Goal: Find specific page/section: Find specific page/section

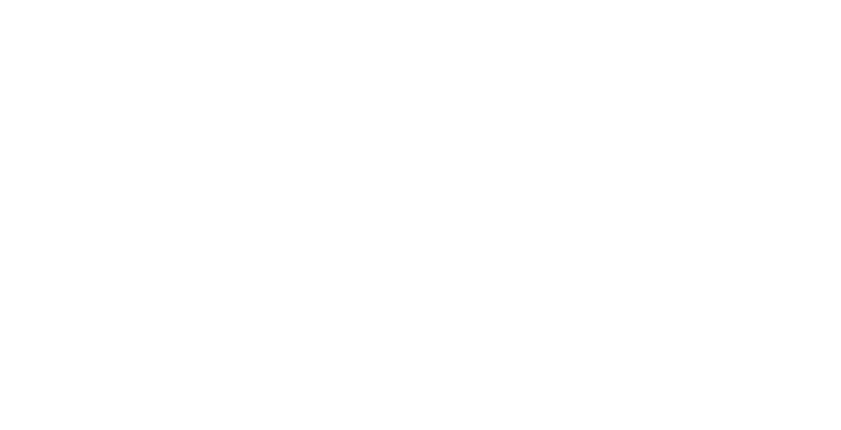
click at [405, 0] on html at bounding box center [420, 0] width 841 height 0
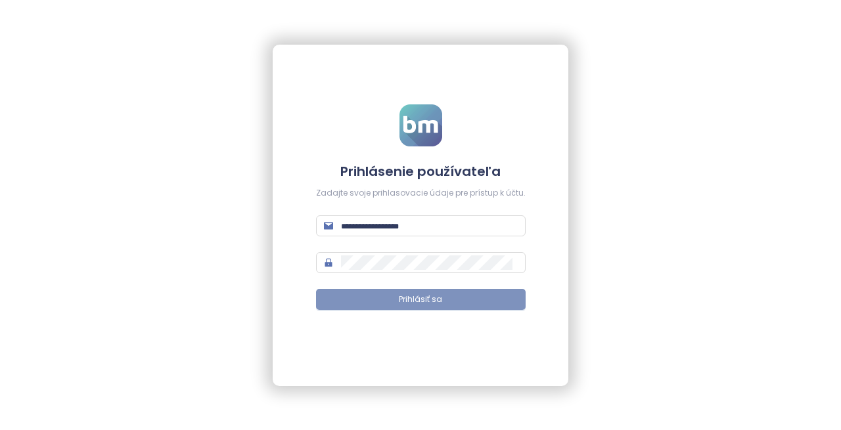
type input "**********"
click at [410, 302] on span "Prihlásiť sa" at bounding box center [420, 300] width 43 height 12
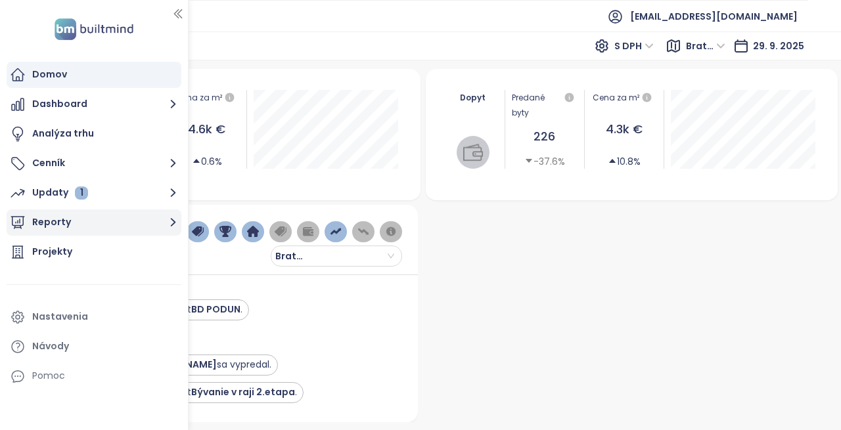
click at [133, 217] on button "Reporty" at bounding box center [94, 223] width 175 height 26
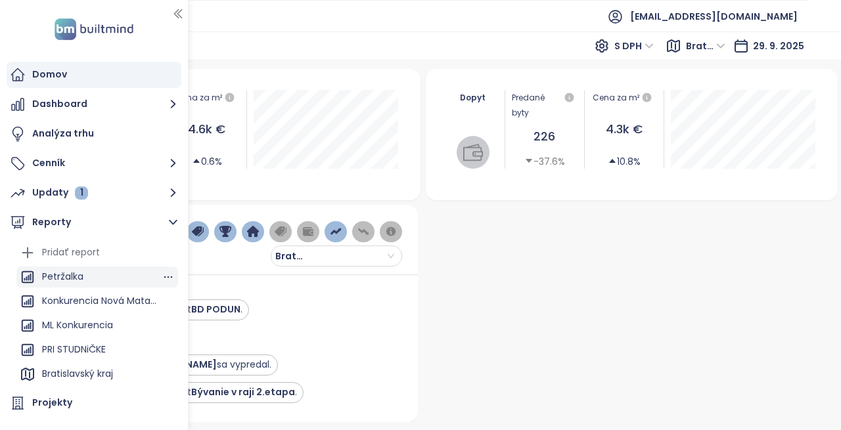
click at [76, 281] on div "Petržalka" at bounding box center [62, 277] width 41 height 16
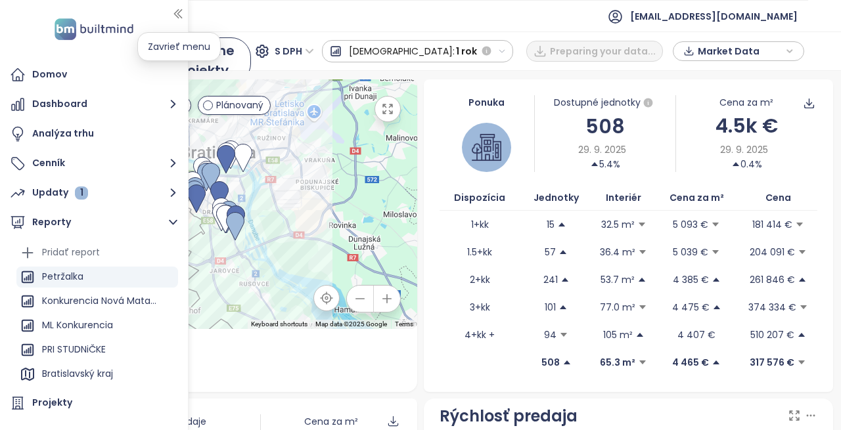
click at [179, 17] on icon "button" at bounding box center [177, 13] width 13 height 13
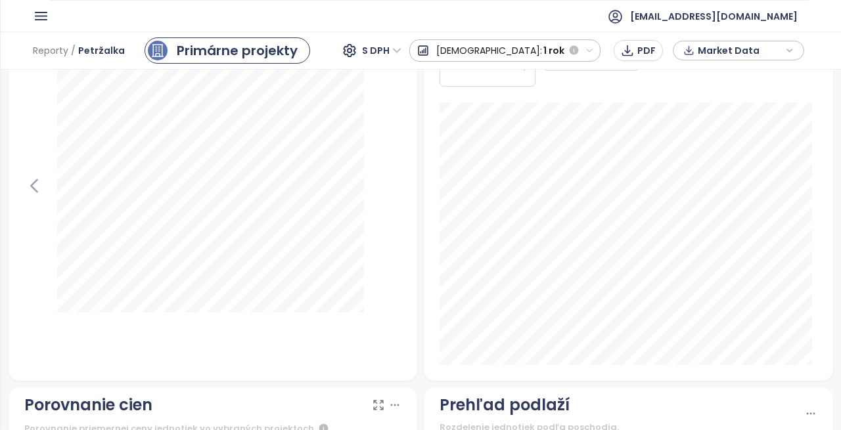
scroll to position [1571, 0]
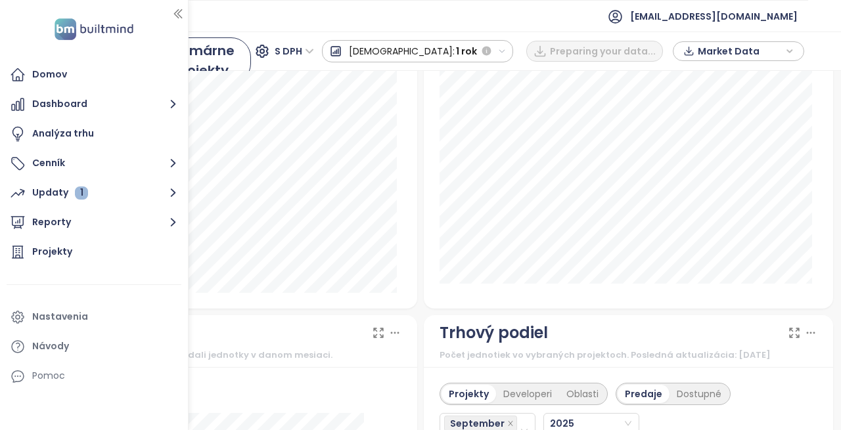
scroll to position [1708, 0]
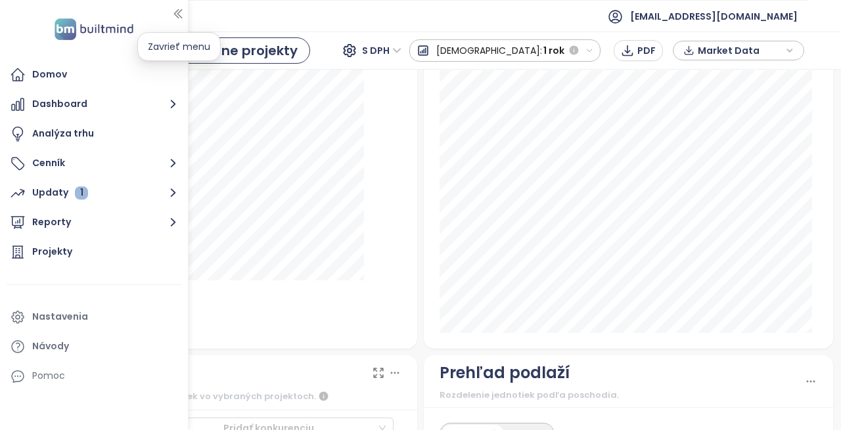
click at [175, 19] on icon "button" at bounding box center [177, 13] width 13 height 13
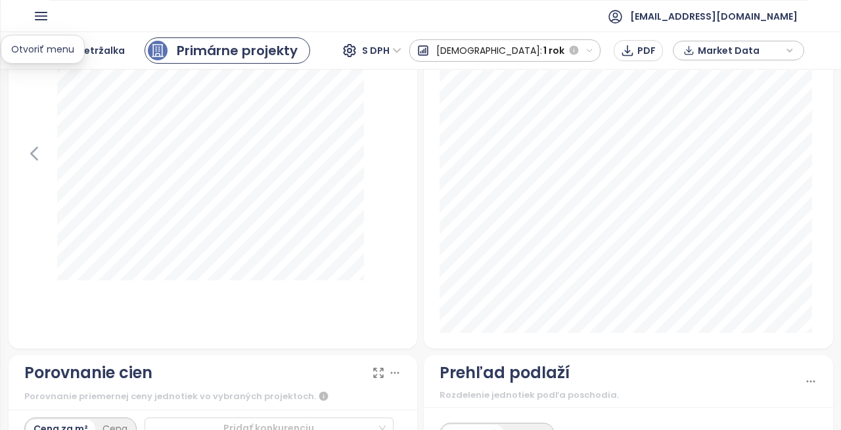
click at [47, 21] on icon "button" at bounding box center [41, 16] width 16 height 16
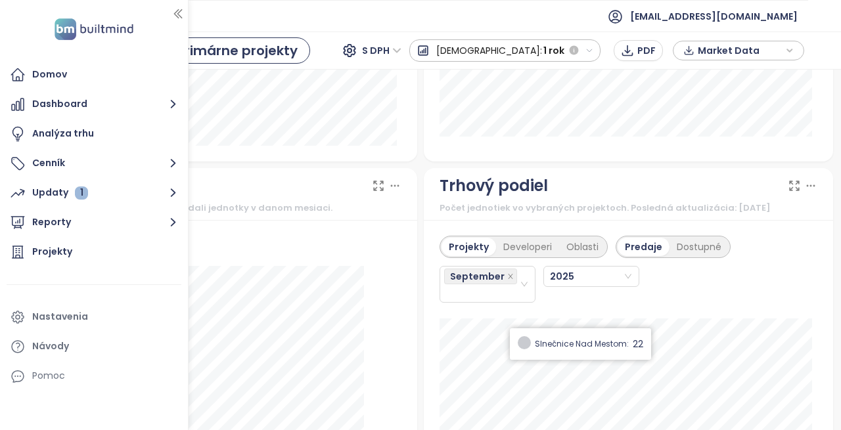
scroll to position [1445, 0]
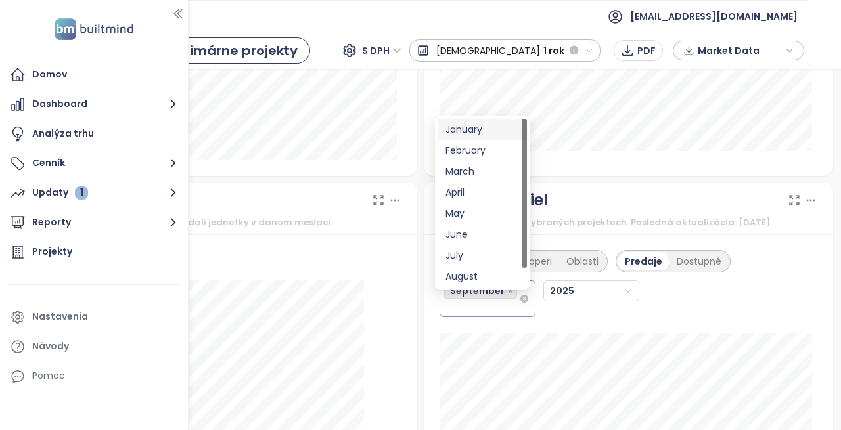
click at [478, 298] on span "September" at bounding box center [477, 291] width 55 height 14
click at [478, 274] on div "August" at bounding box center [482, 276] width 74 height 14
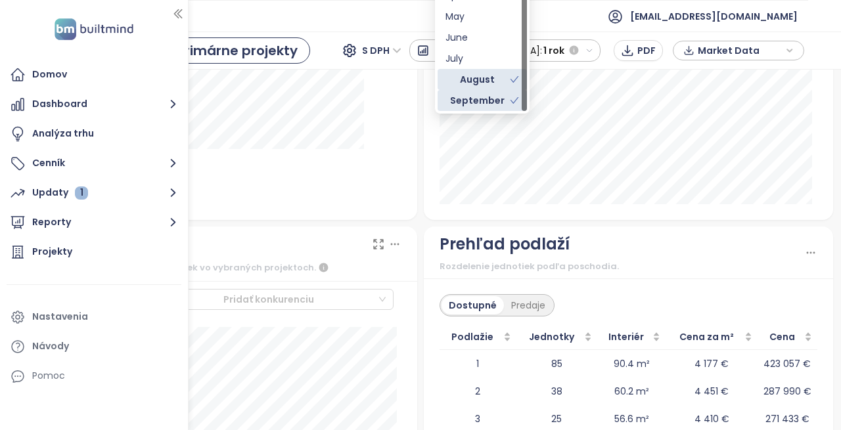
scroll to position [1708, 0]
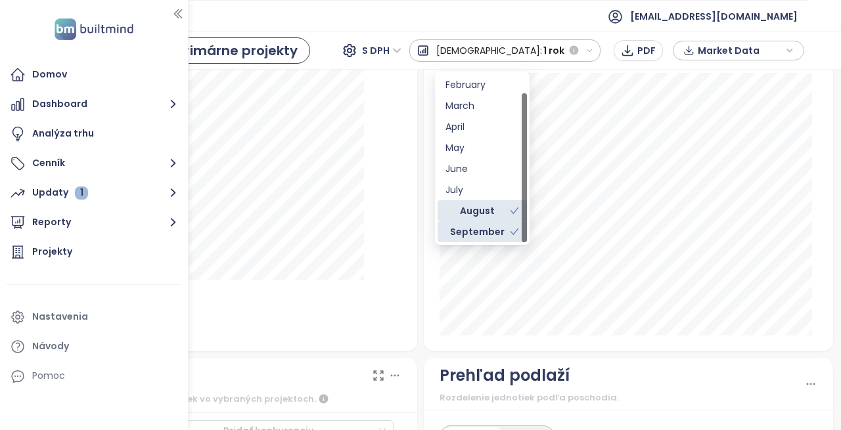
click at [511, 231] on icon "check" at bounding box center [514, 231] width 9 height 9
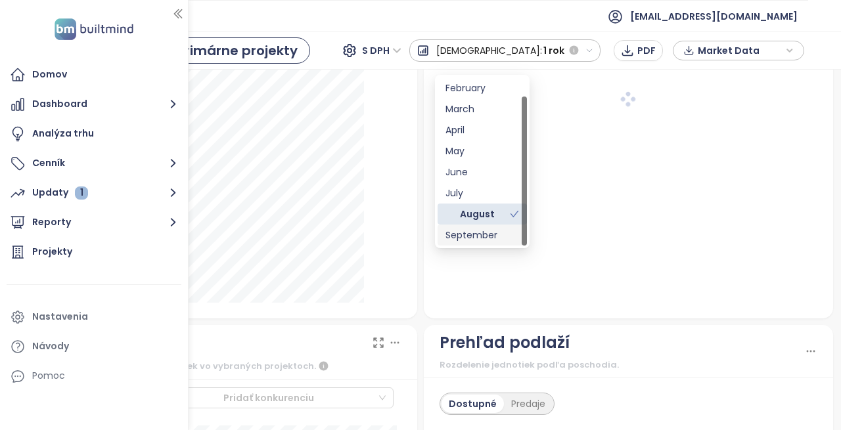
scroll to position [1704, 0]
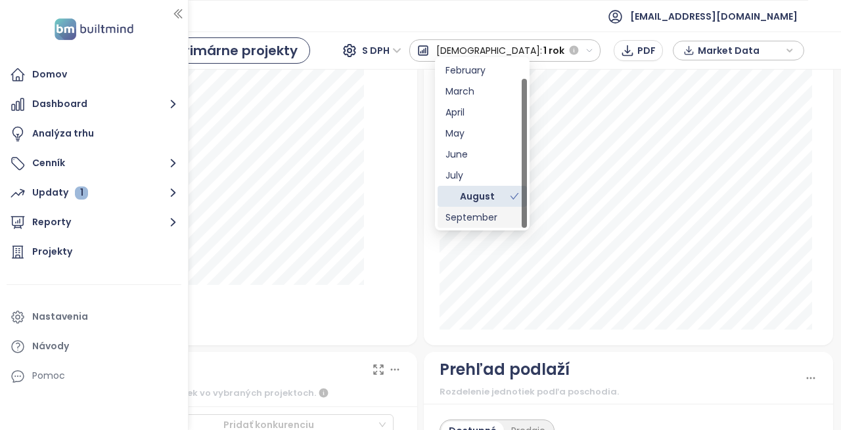
click at [590, 382] on div "Prehľad podlaží" at bounding box center [622, 369] width 365 height 25
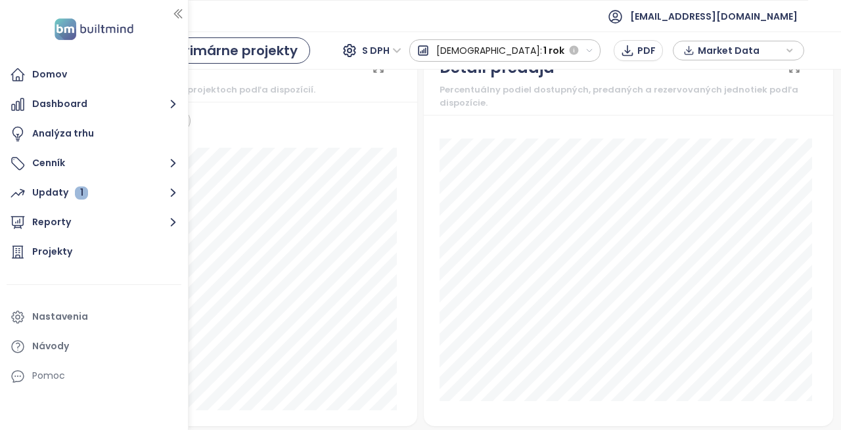
scroll to position [1178, 0]
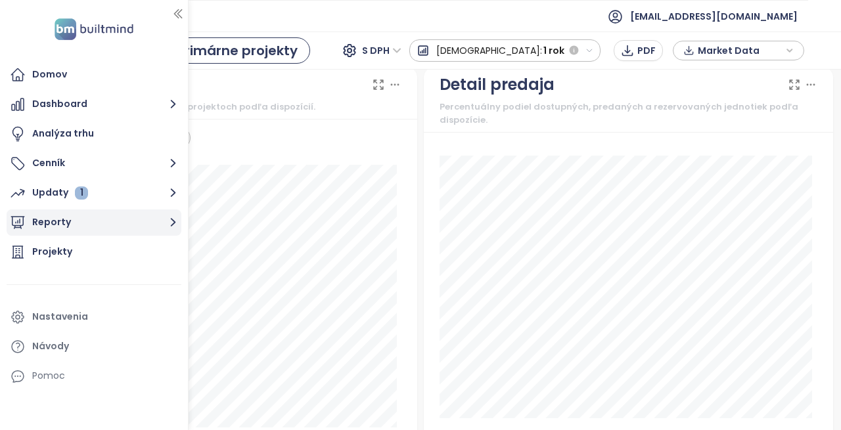
click at [69, 227] on button "Reporty" at bounding box center [94, 223] width 175 height 26
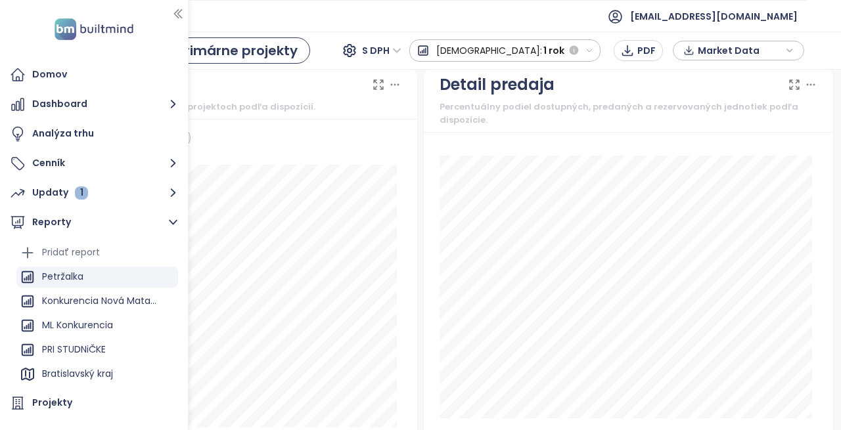
scroll to position [131, 0]
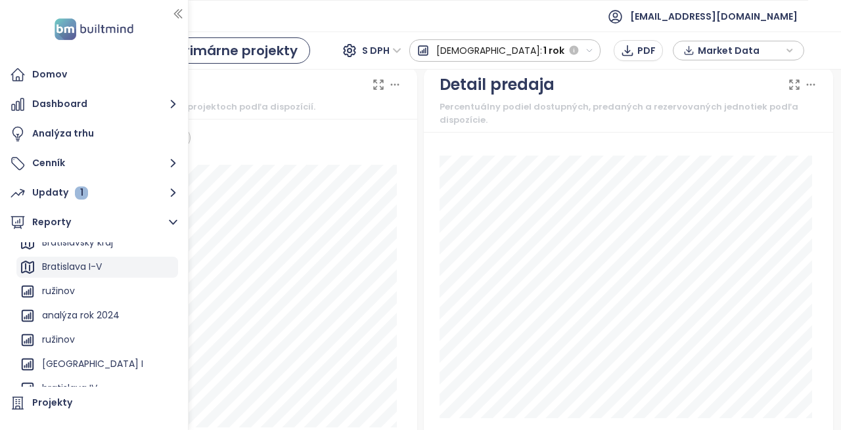
click at [99, 269] on div "Bratislava I-V" at bounding box center [72, 267] width 60 height 16
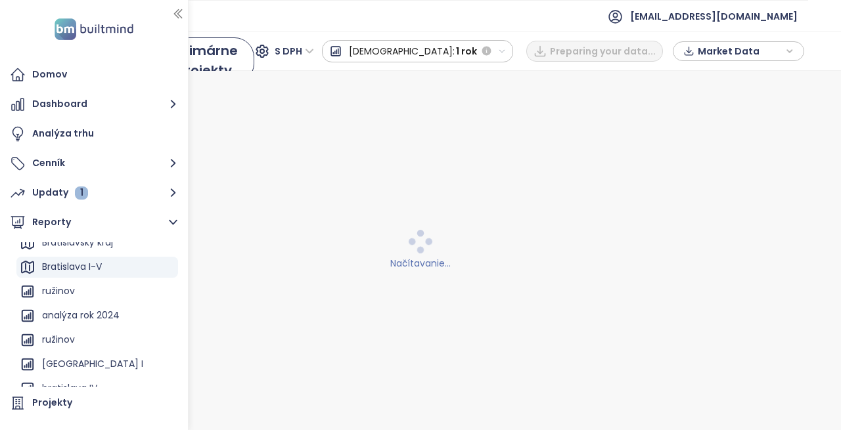
scroll to position [0, 0]
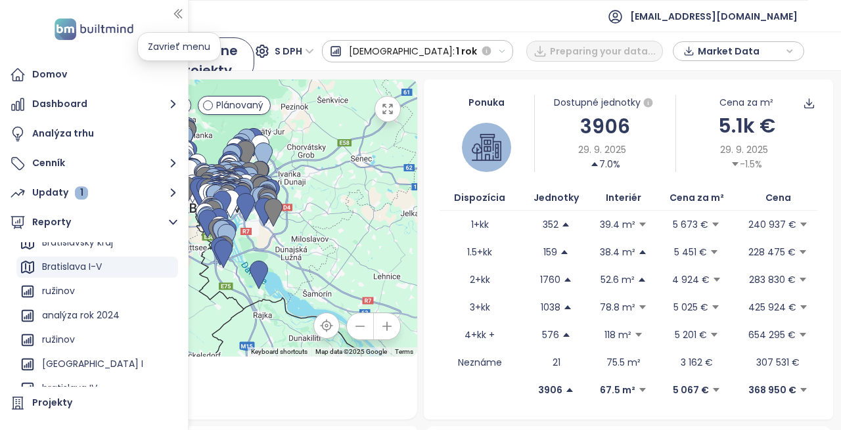
click at [177, 9] on icon "button" at bounding box center [177, 13] width 13 height 13
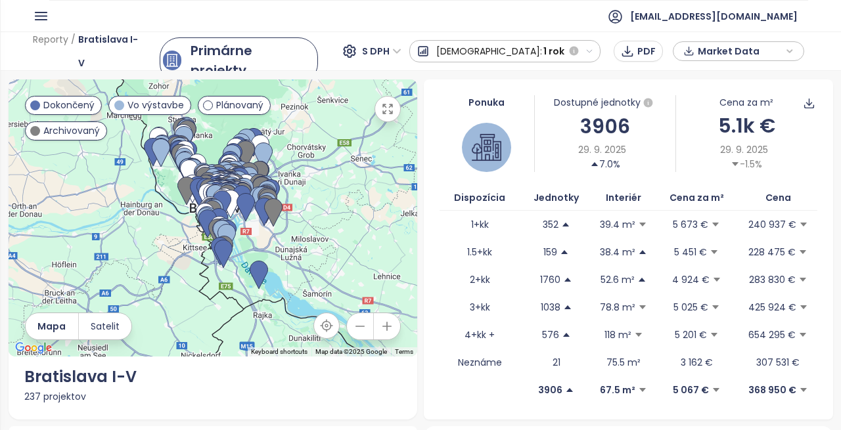
click at [34, 18] on icon "button" at bounding box center [41, 16] width 16 height 16
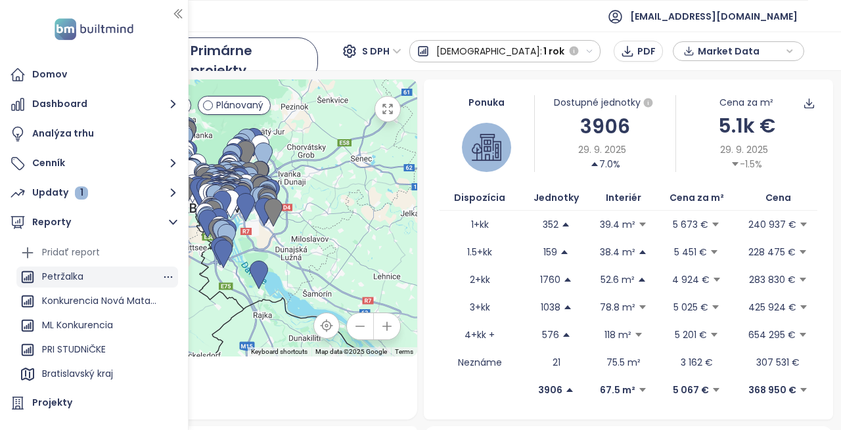
click at [77, 278] on div "Petržalka" at bounding box center [62, 277] width 41 height 16
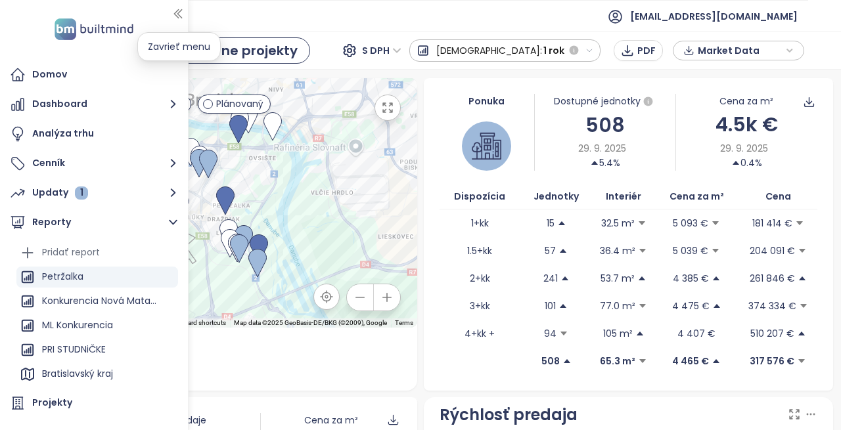
click at [179, 13] on icon "button" at bounding box center [177, 13] width 13 height 13
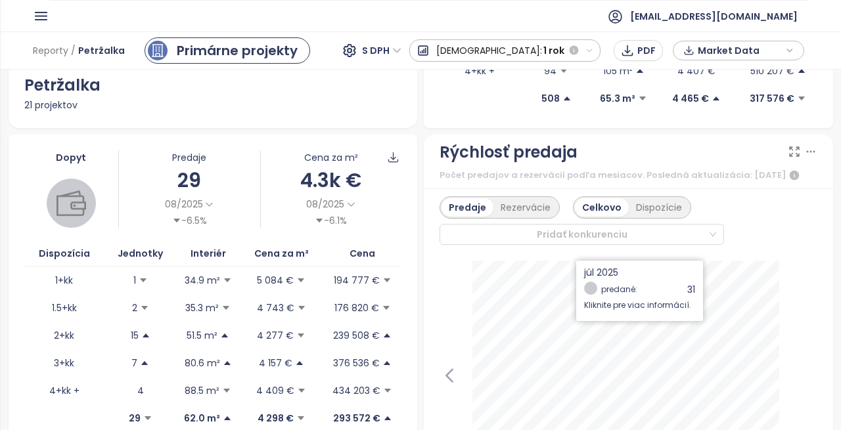
scroll to position [526, 0]
